Goal: Transaction & Acquisition: Book appointment/travel/reservation

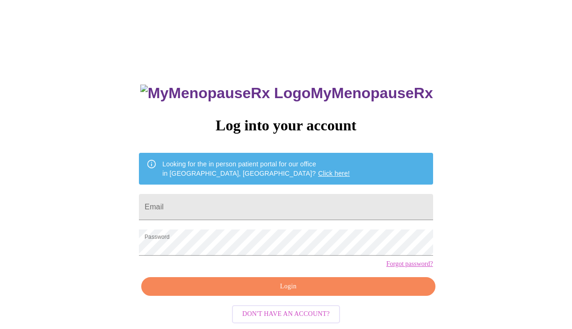
click at [276, 210] on input "Email" at bounding box center [286, 207] width 294 height 26
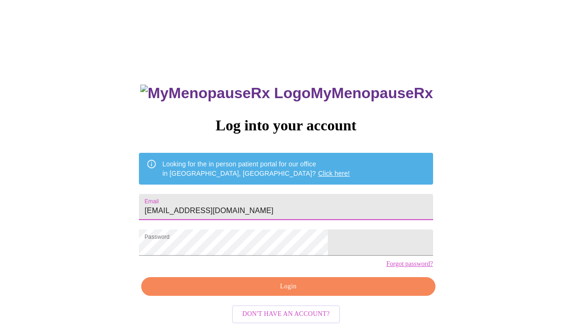
type input "[EMAIL_ADDRESS][DOMAIN_NAME]"
click at [242, 293] on span "Login" at bounding box center [288, 287] width 272 height 12
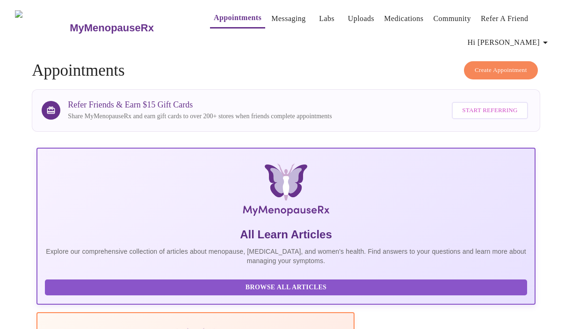
click at [499, 68] on span "Create Appointment" at bounding box center [501, 70] width 52 height 11
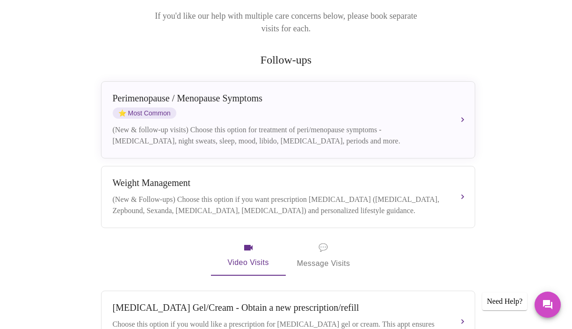
scroll to position [152, 0]
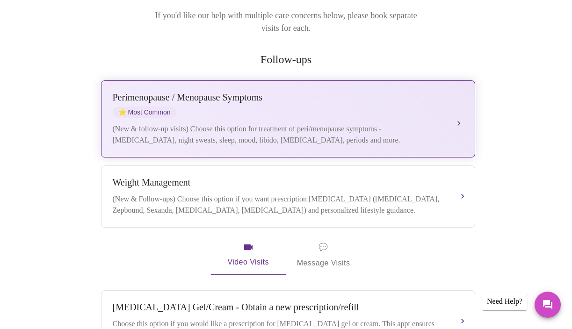
click at [414, 98] on div "[MEDICAL_DATA] / Menopause Symptoms ⭐ Most Common" at bounding box center [279, 105] width 332 height 26
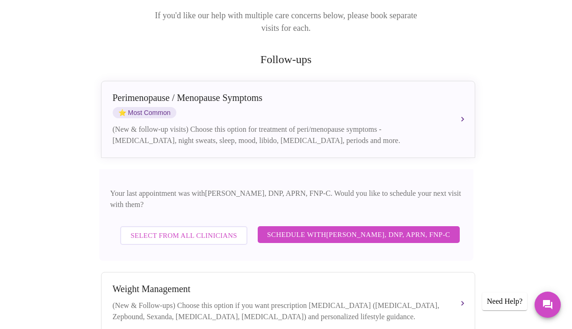
click at [377, 229] on span "Schedule with [PERSON_NAME], DNP, APRN, FNP-C" at bounding box center [358, 235] width 183 height 12
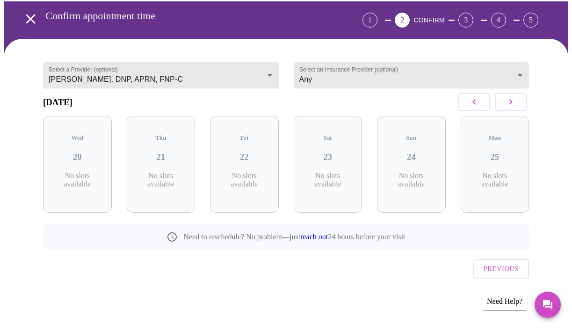
scroll to position [36, 0]
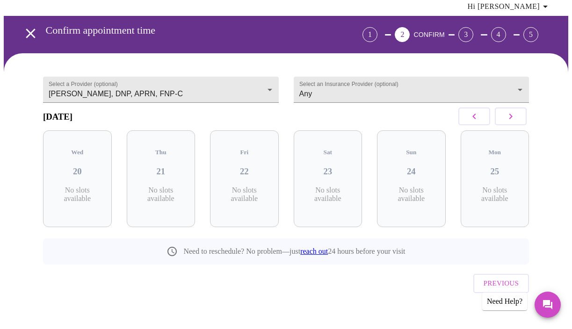
click at [508, 123] on button "button" at bounding box center [511, 117] width 32 height 18
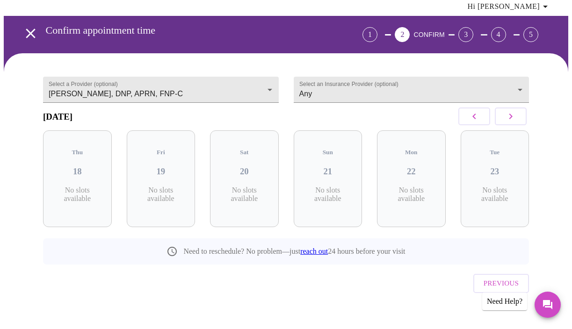
click at [508, 123] on button "button" at bounding box center [511, 117] width 32 height 18
click at [249, 156] on div "Wed 08 6 Slots Left ( 16 Total)" at bounding box center [244, 179] width 69 height 97
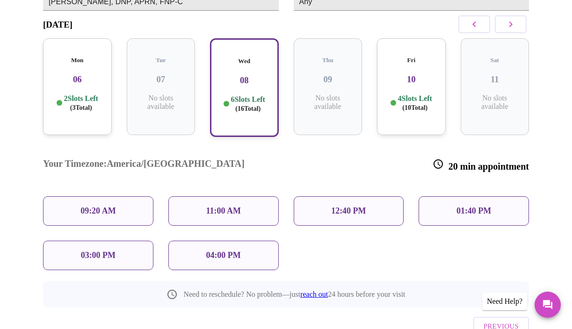
scroll to position [129, 0]
click at [121, 196] on div "09:20 AM" at bounding box center [98, 210] width 110 height 29
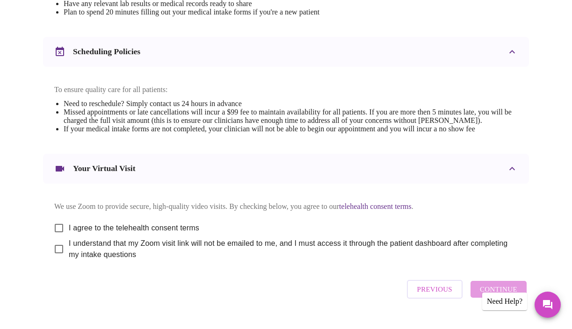
scroll to position [336, 0]
click at [60, 237] on input "I agree to the telehealth consent terms" at bounding box center [59, 228] width 20 height 20
checkbox input "true"
click at [57, 258] on input "I understand that my Zoom visit link will not be emailed to me, and I must acce…" at bounding box center [59, 249] width 20 height 20
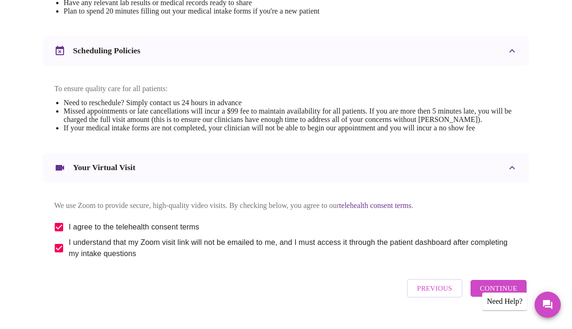
click at [438, 260] on span "I understand that my Zoom visit link will not be emailed to me, and I must acce…" at bounding box center [290, 248] width 442 height 22
click at [69, 258] on input "I understand that my Zoom visit link will not be emailed to me, and I must acce…" at bounding box center [59, 249] width 20 height 20
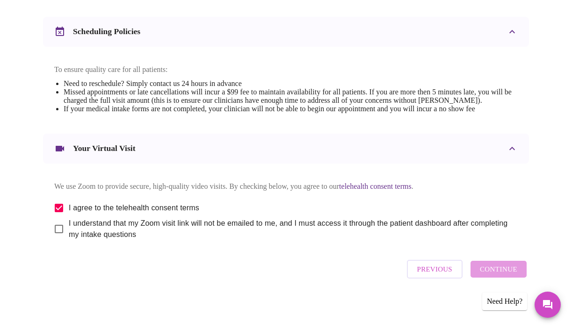
scroll to position [387, 0]
click at [59, 228] on input "I understand that my Zoom visit link will not be emailed to me, and I must acce…" at bounding box center [59, 229] width 20 height 20
checkbox input "true"
click at [500, 273] on span "Continue" at bounding box center [498, 269] width 37 height 12
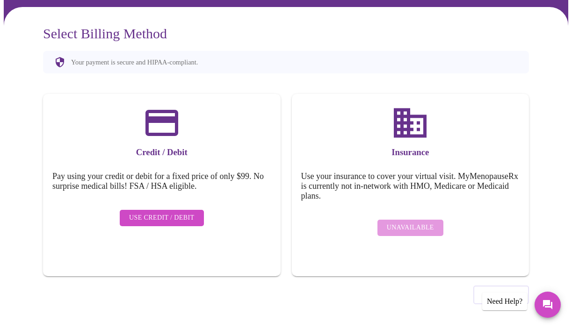
click at [169, 213] on span "Use Credit / Debit" at bounding box center [161, 218] width 65 height 12
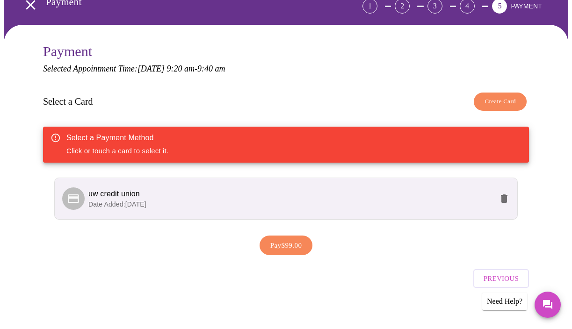
scroll to position [70, 0]
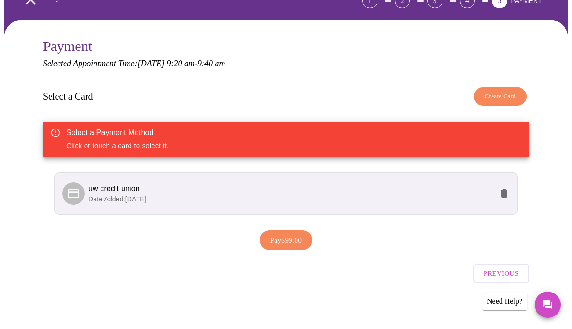
click at [274, 246] on span "Pay $99.00" at bounding box center [286, 240] width 32 height 12
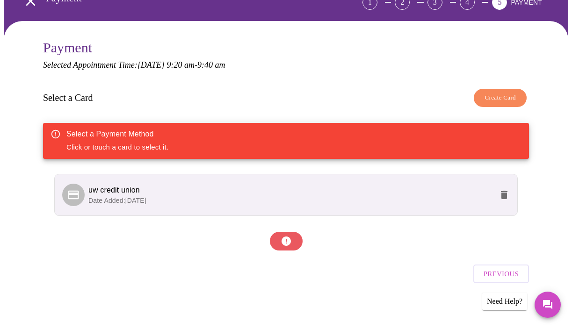
click at [257, 204] on p "Date Added: [DATE]" at bounding box center [290, 200] width 405 height 9
click at [145, 192] on span "uw credit union" at bounding box center [290, 190] width 405 height 11
click at [67, 191] on icon at bounding box center [73, 195] width 13 height 13
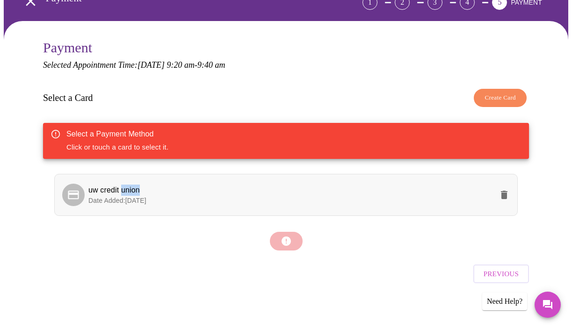
click at [67, 191] on icon at bounding box center [73, 195] width 13 height 13
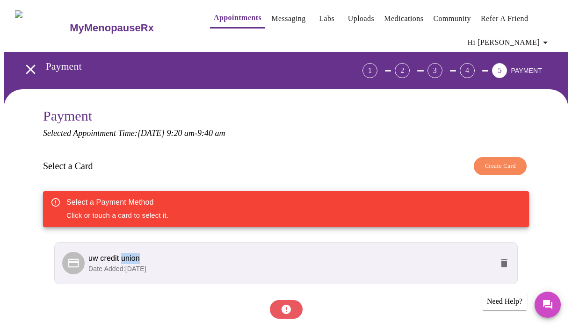
click at [71, 265] on icon at bounding box center [73, 263] width 13 height 13
click at [70, 266] on icon at bounding box center [73, 263] width 13 height 13
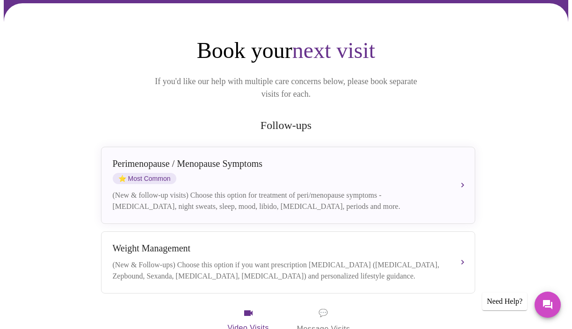
scroll to position [87, 0]
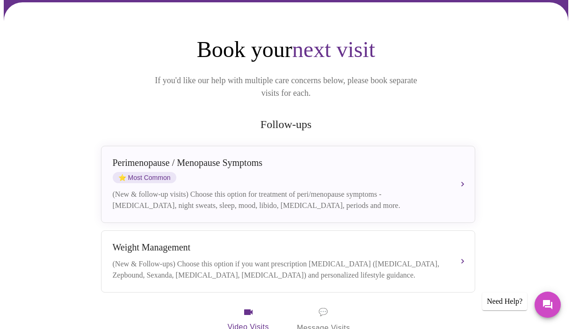
click at [341, 189] on div "(New & follow-up visits) Choose this option for treatment of peri/menopause sym…" at bounding box center [279, 200] width 332 height 22
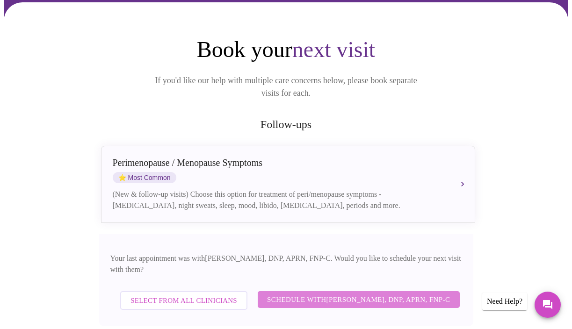
click at [334, 294] on span "Schedule with [PERSON_NAME], DNP, APRN, FNP-C" at bounding box center [358, 300] width 183 height 12
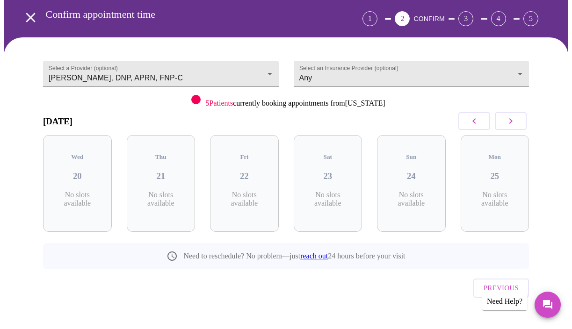
click at [509, 124] on icon "button" at bounding box center [510, 121] width 11 height 11
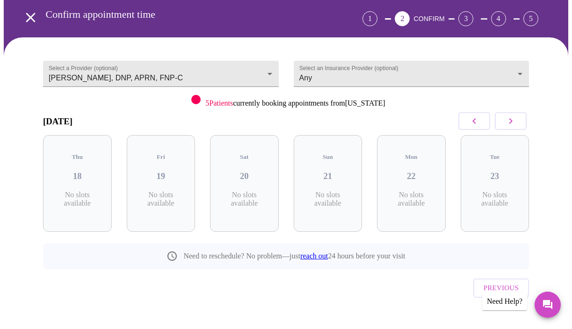
click at [509, 124] on icon "button" at bounding box center [510, 121] width 11 height 11
click at [250, 171] on h3 "08" at bounding box center [245, 176] width 54 height 10
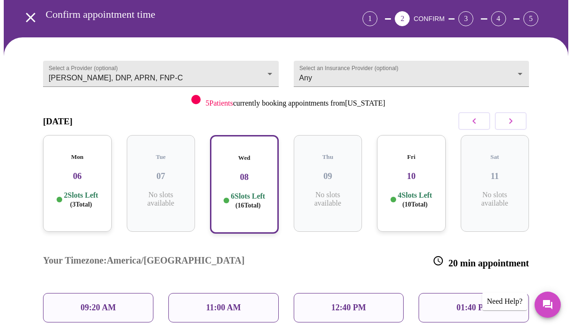
click at [92, 293] on div "09:20 AM" at bounding box center [98, 307] width 110 height 29
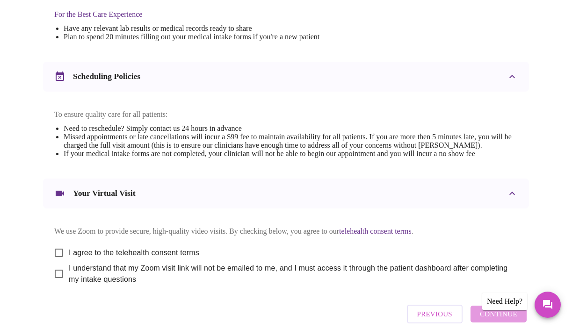
scroll to position [387, 0]
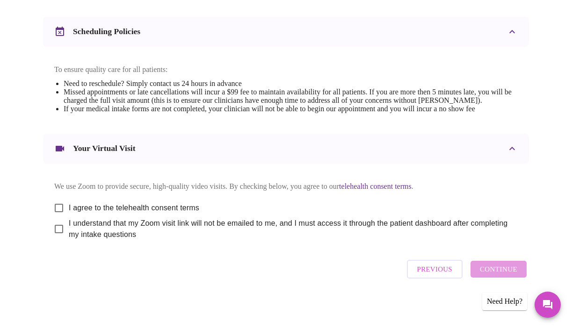
click at [52, 205] on input "I agree to the telehealth consent terms" at bounding box center [59, 208] width 20 height 20
checkbox input "true"
click at [53, 230] on input "I understand that my Zoom visit link will not be emailed to me, and I must acce…" at bounding box center [59, 229] width 20 height 20
checkbox input "true"
click at [501, 271] on span "Continue" at bounding box center [498, 269] width 37 height 12
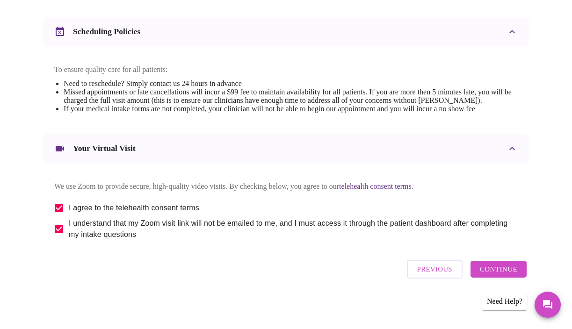
scroll to position [82, 0]
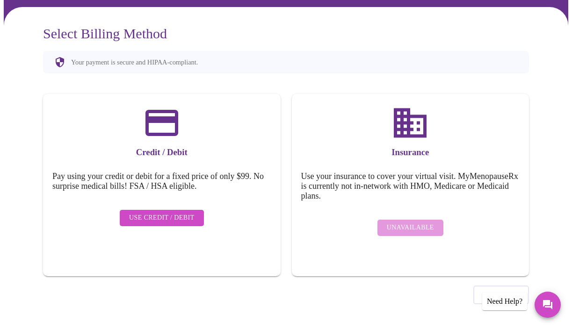
click at [181, 213] on span "Use Credit / Debit" at bounding box center [161, 218] width 65 height 12
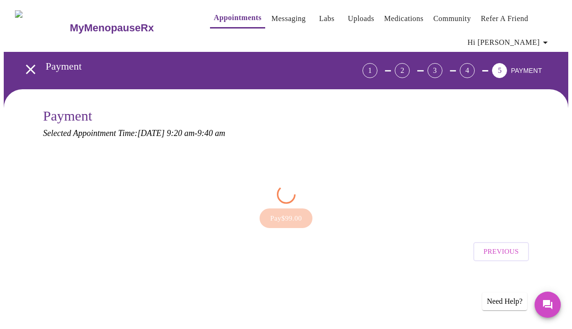
scroll to position [0, 0]
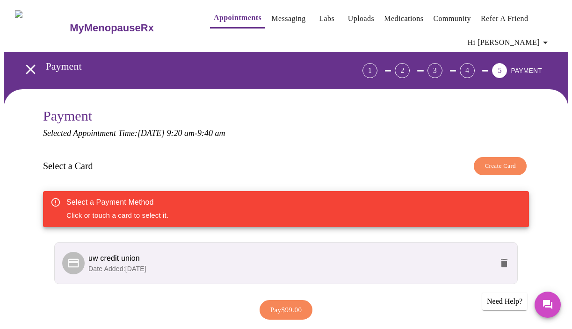
click at [164, 261] on span "uw credit union" at bounding box center [290, 258] width 405 height 11
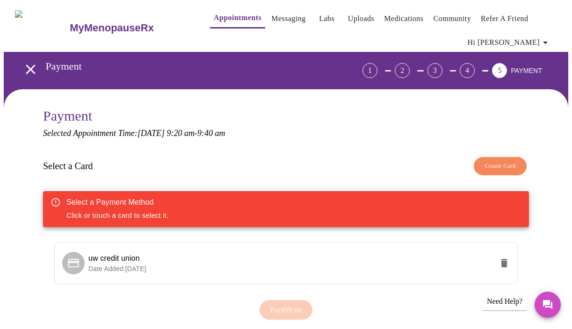
click at [488, 161] on span "Create Card" at bounding box center [500, 166] width 31 height 11
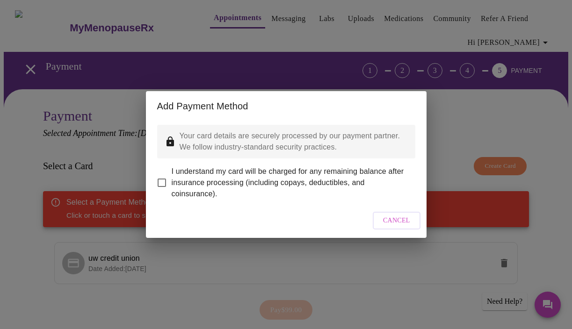
click at [161, 179] on input "I understand my card will be charged for any remaining balance after insurance …" at bounding box center [162, 183] width 20 height 20
checkbox input "true"
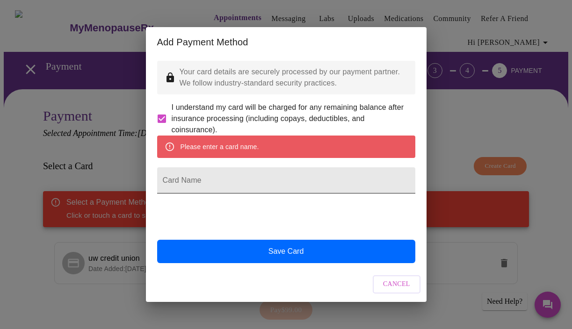
click at [170, 193] on input "Card Name" at bounding box center [286, 180] width 258 height 26
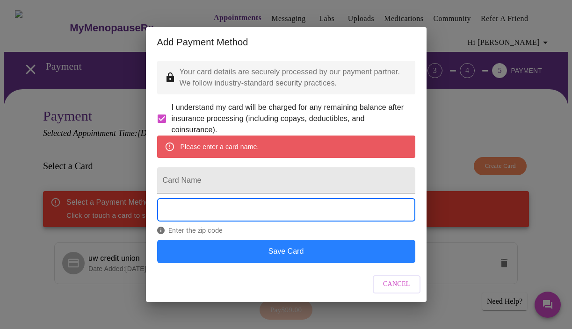
click at [175, 263] on button "Save Card" at bounding box center [286, 251] width 258 height 23
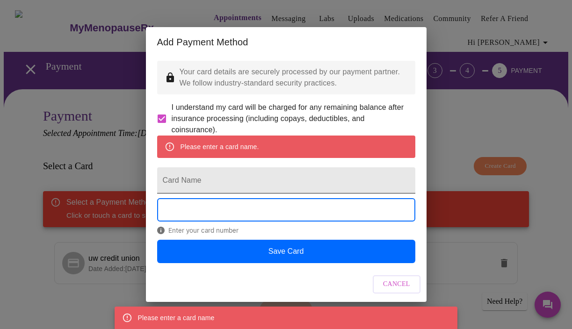
click at [172, 183] on input "Card Name" at bounding box center [286, 180] width 258 height 26
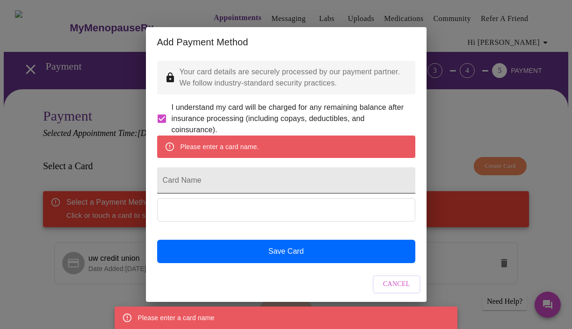
click at [166, 188] on input "Card Name" at bounding box center [286, 180] width 258 height 26
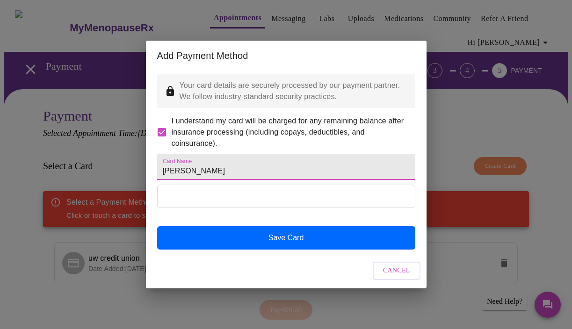
type input "Wendy Stone"
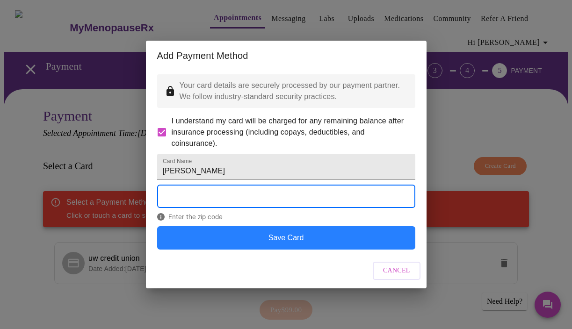
click at [195, 250] on button "Save Card" at bounding box center [286, 237] width 258 height 23
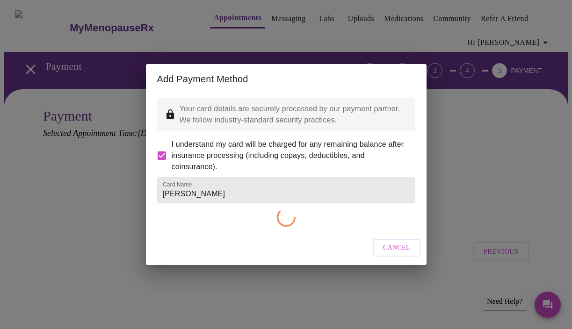
checkbox input "false"
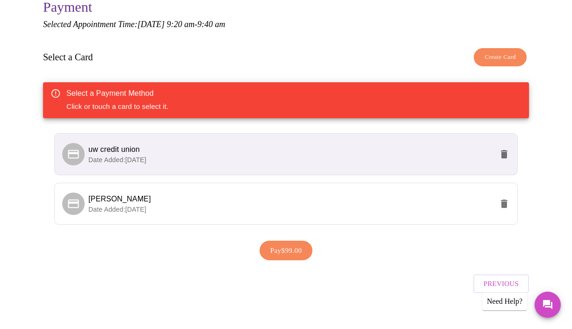
scroll to position [110, 0]
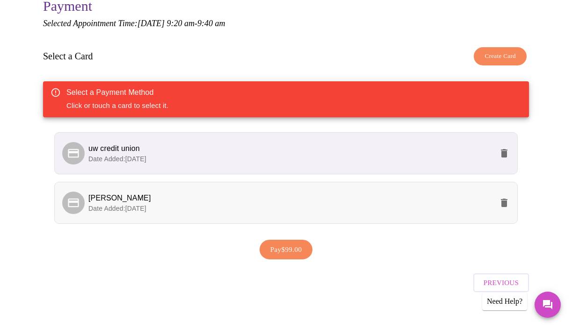
click at [193, 204] on p "Date Added: 08-20-2025" at bounding box center [290, 208] width 405 height 9
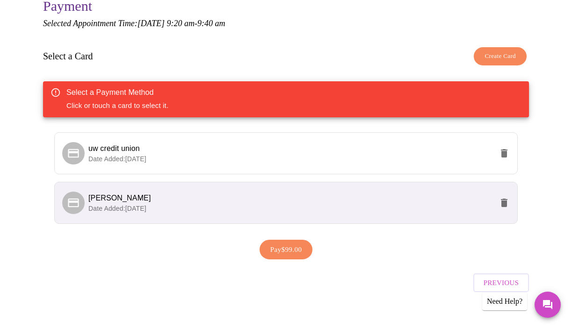
click at [279, 250] on span "Pay $99.00" at bounding box center [286, 250] width 32 height 12
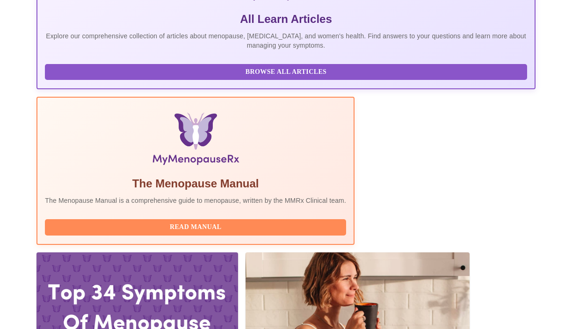
scroll to position [217, 0]
